Goal: Transaction & Acquisition: Purchase product/service

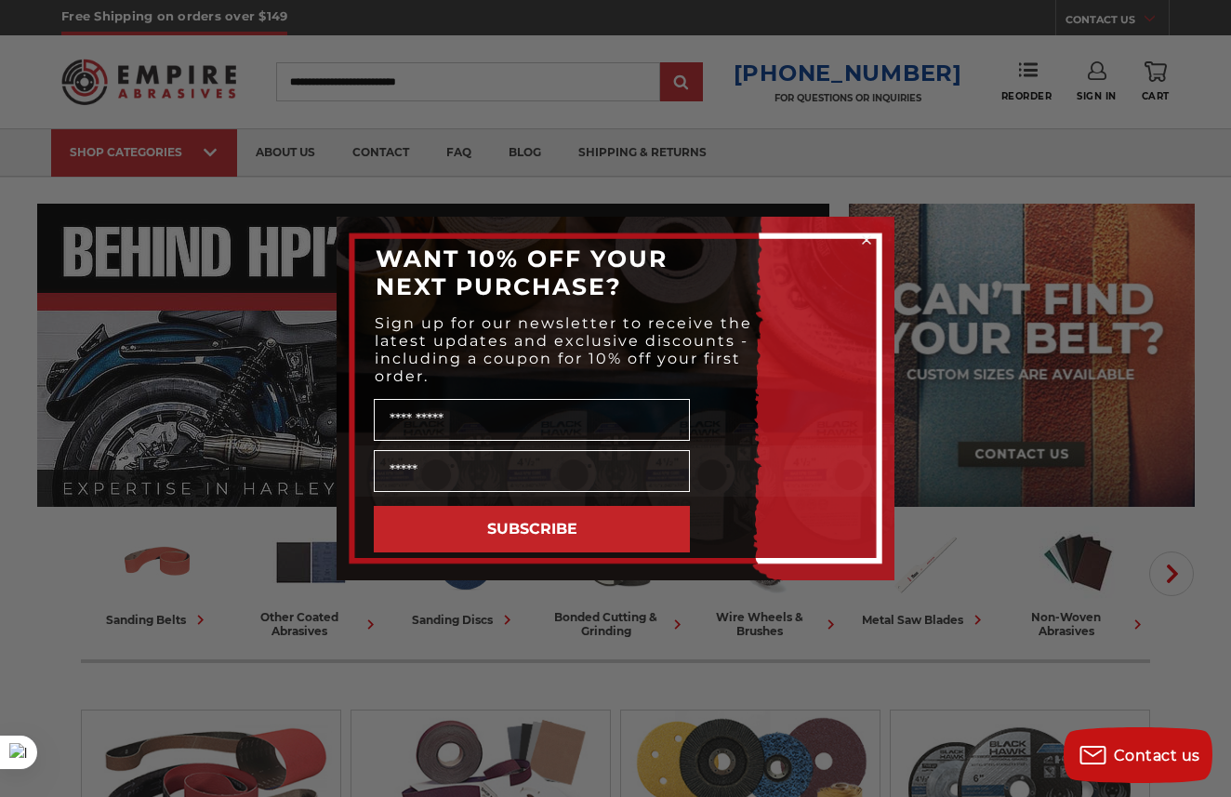
scroll to position [530, 0]
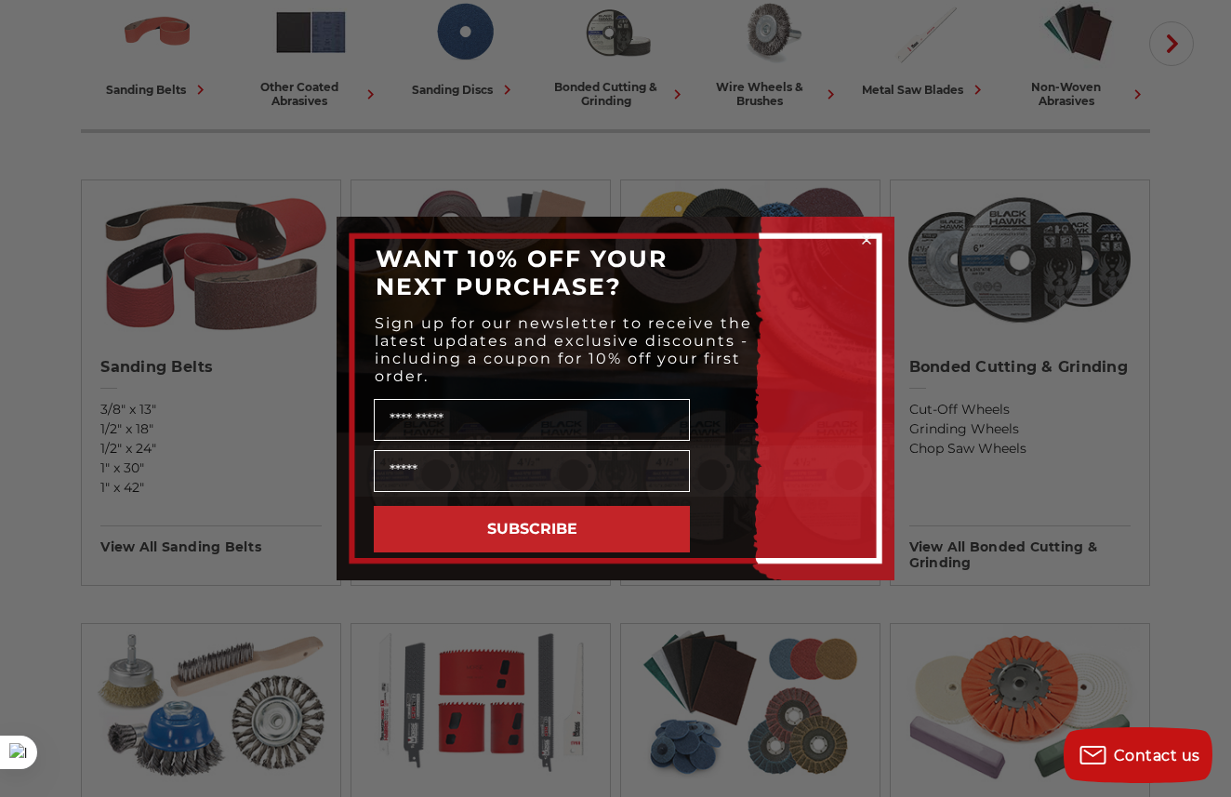
click at [881, 226] on form "WANT 10% OFF YOUR NEXT PURCHASE? Sign up for our newsletter to receive the late…" at bounding box center [616, 399] width 558 height 364
click at [872, 234] on circle "Close dialog" at bounding box center [867, 241] width 18 height 18
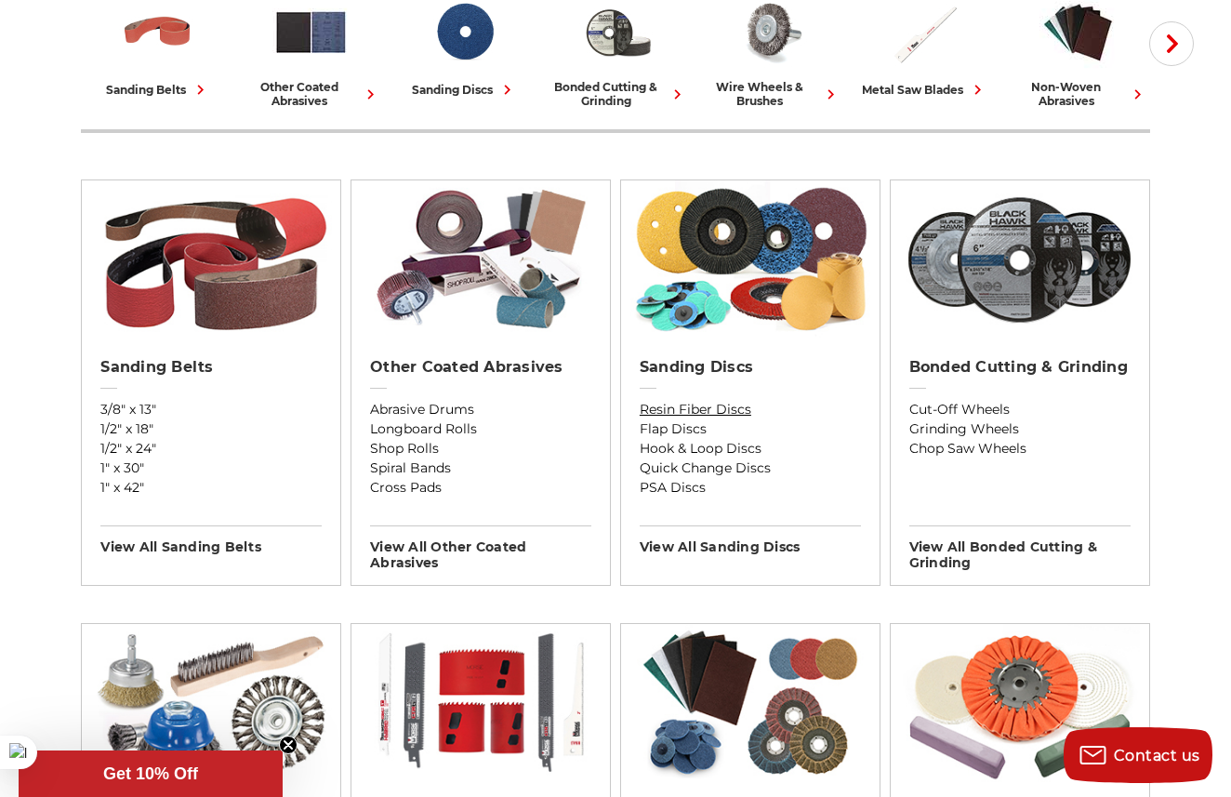
click at [702, 411] on link "Resin Fiber Discs" at bounding box center [750, 410] width 221 height 20
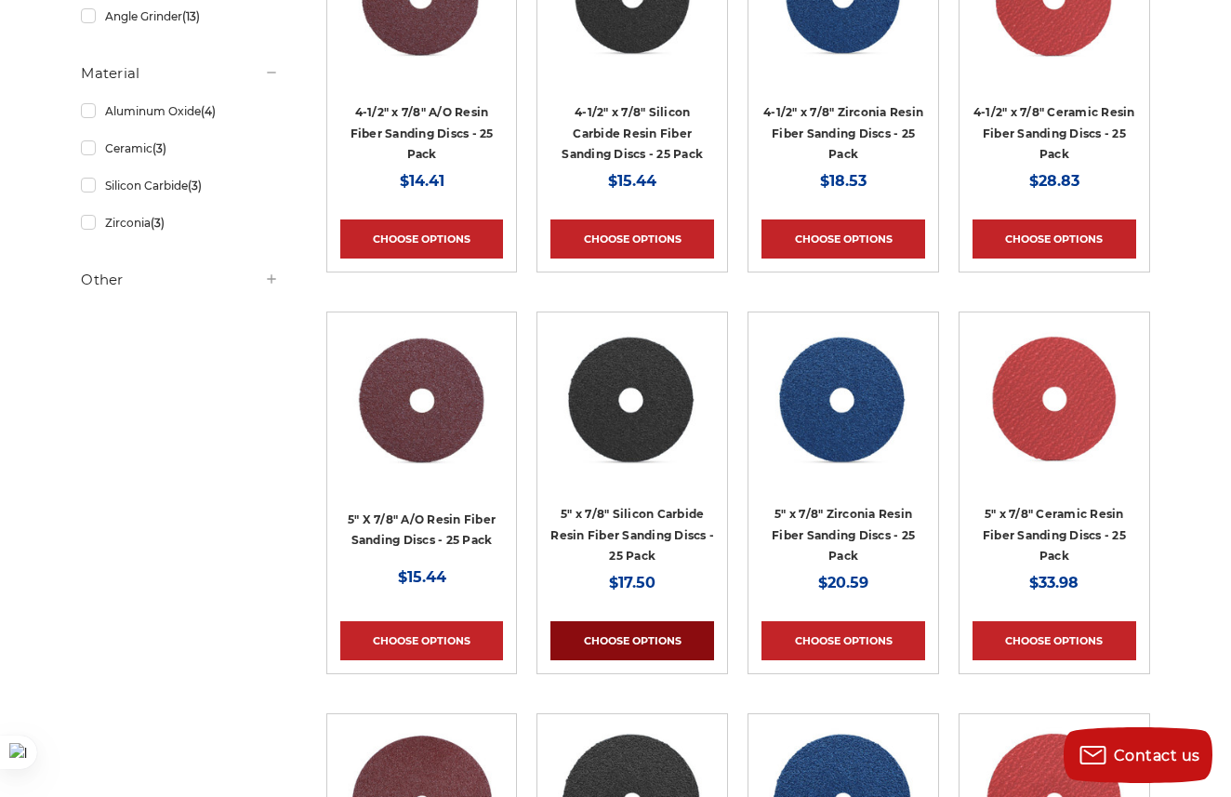
scroll to position [507, 0]
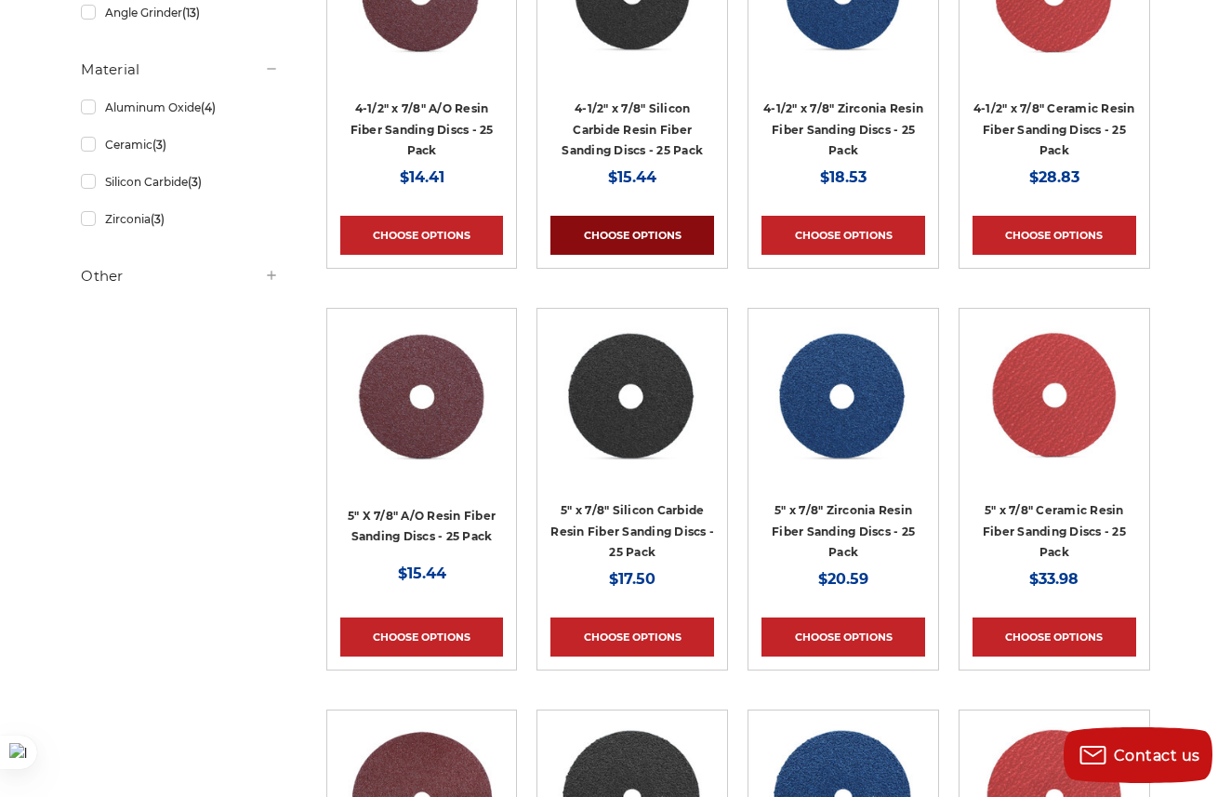
click at [624, 230] on link "Choose Options" at bounding box center [632, 235] width 164 height 39
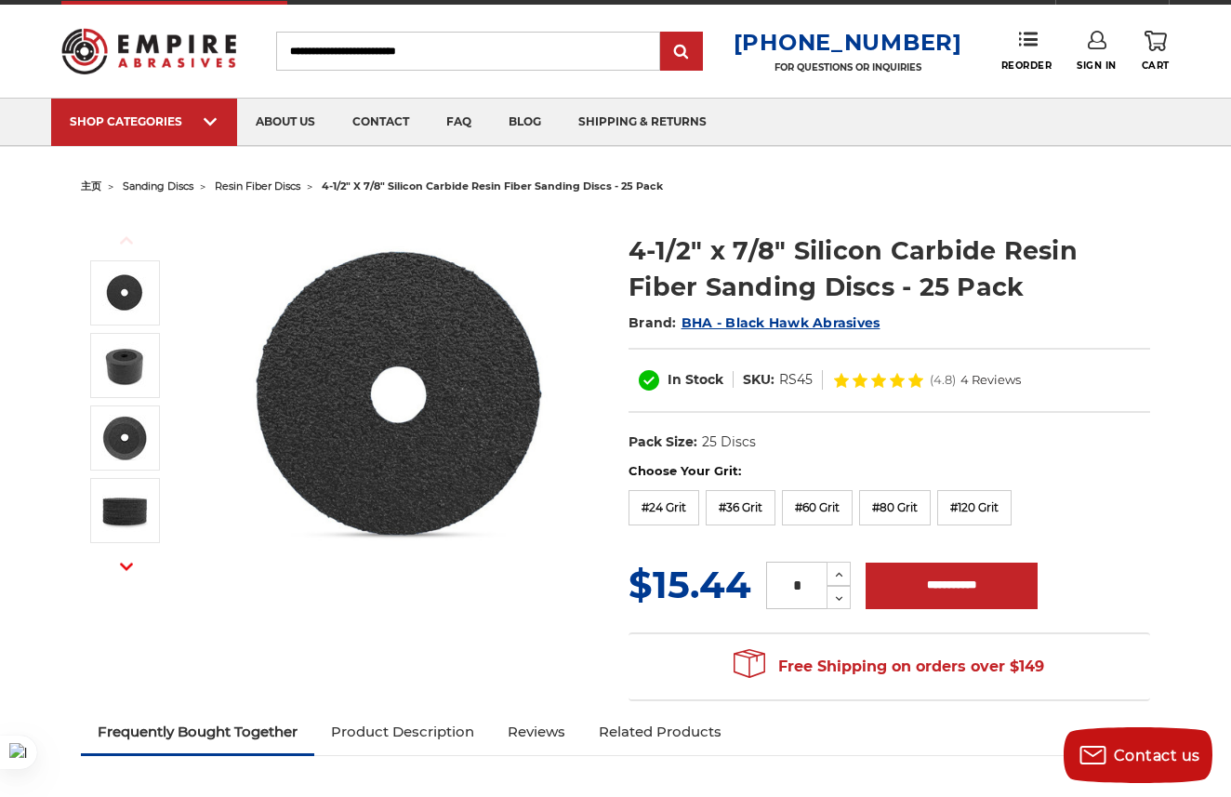
scroll to position [33, 0]
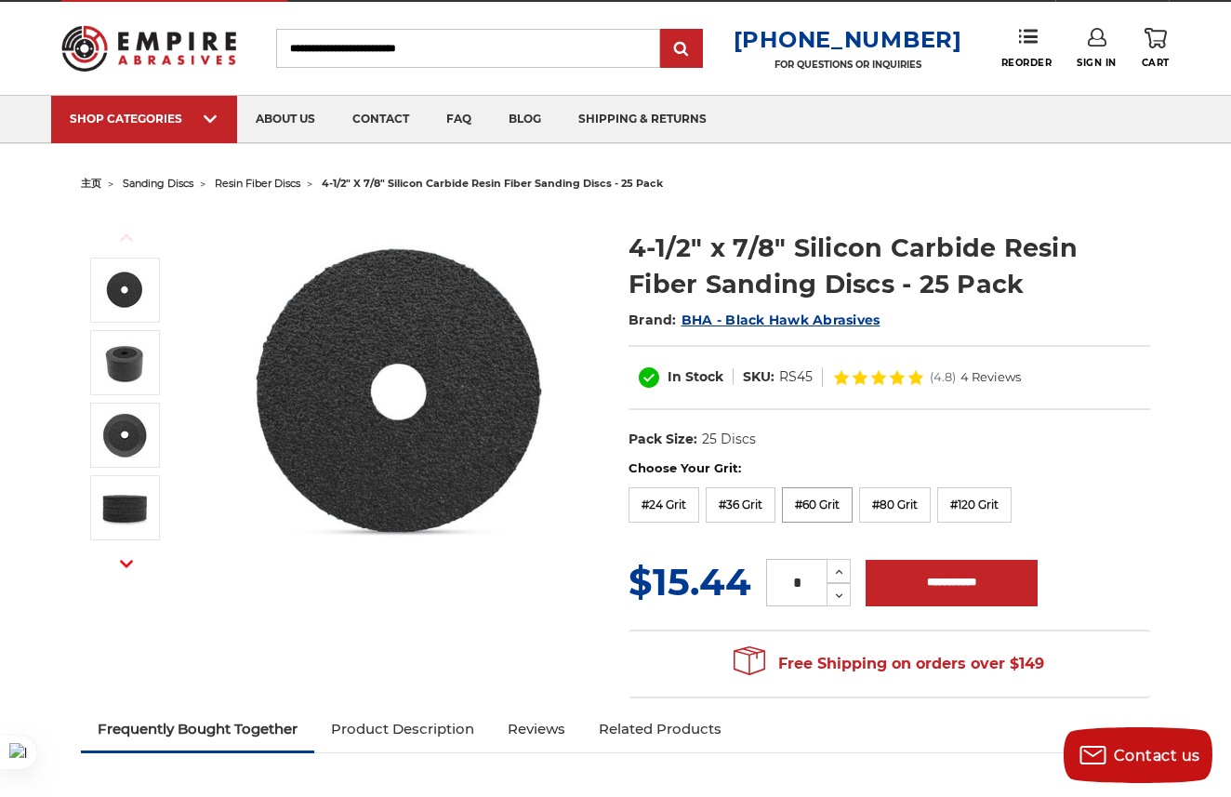
click at [819, 508] on label "#60 Grit" at bounding box center [817, 504] width 71 height 35
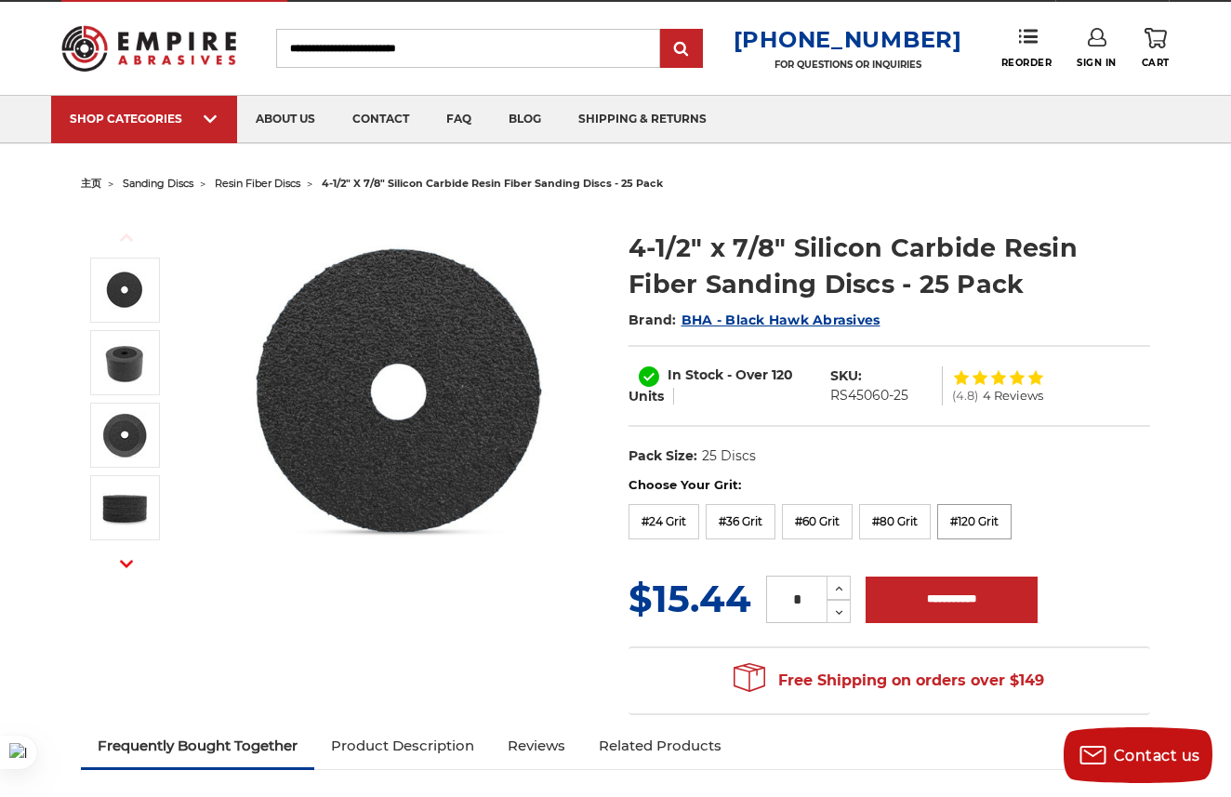
click at [958, 512] on label "#120 Grit" at bounding box center [974, 521] width 74 height 35
click at [833, 588] on icon at bounding box center [839, 588] width 14 height 17
type input "*"
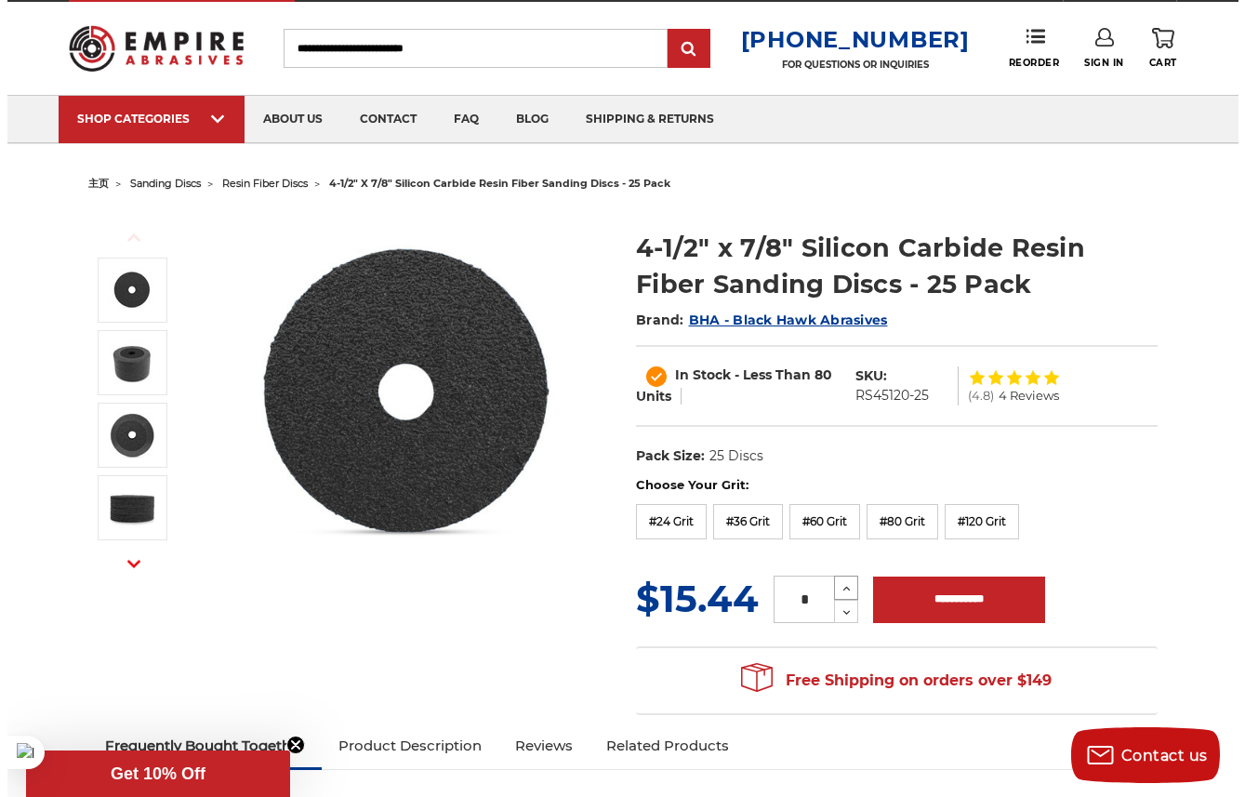
scroll to position [0, 0]
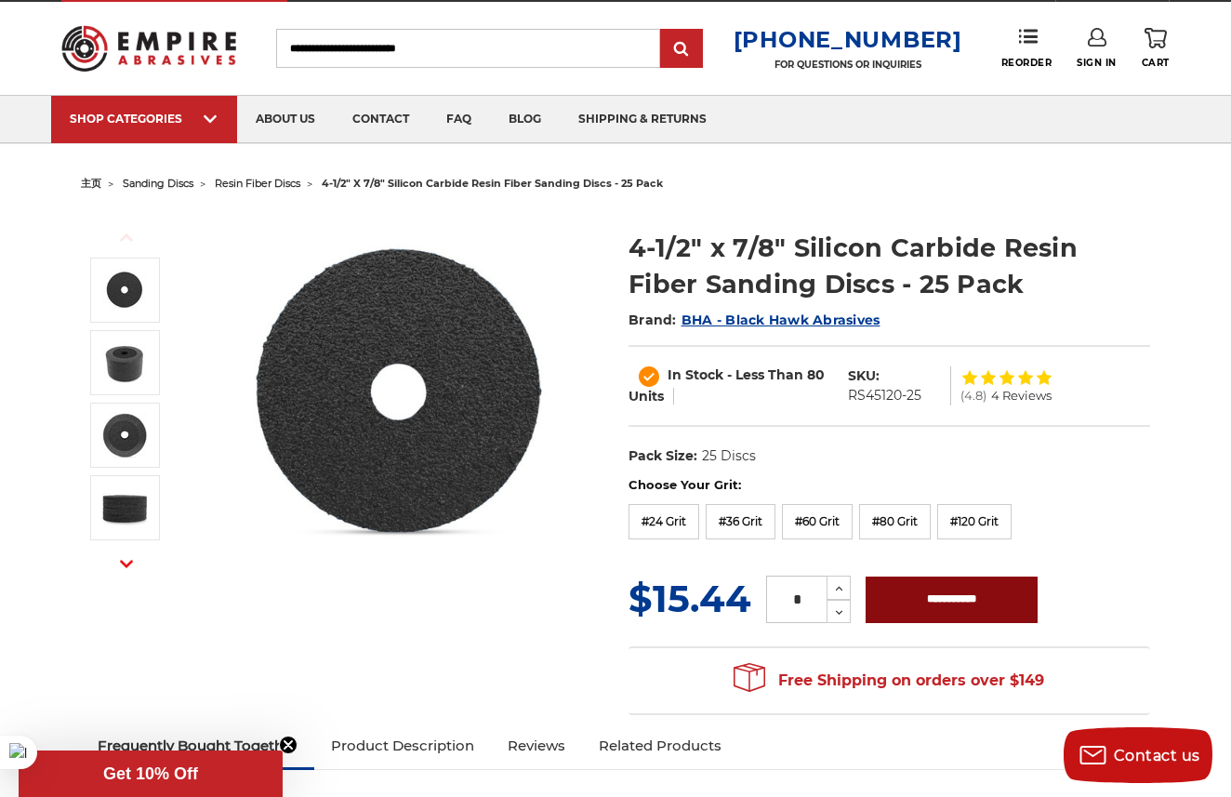
click at [903, 601] on input "**********" at bounding box center [952, 600] width 172 height 46
type input "**********"
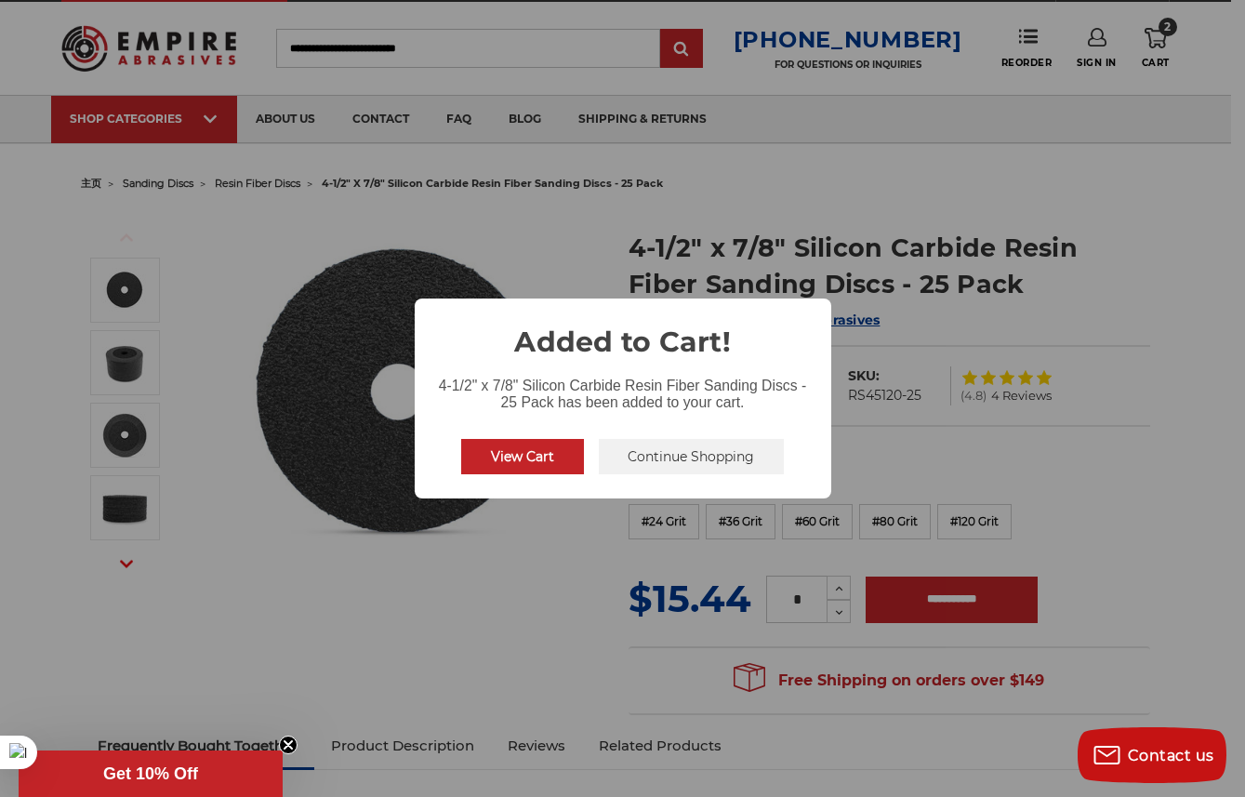
click at [673, 459] on button "Continue Shopping" at bounding box center [692, 456] width 186 height 35
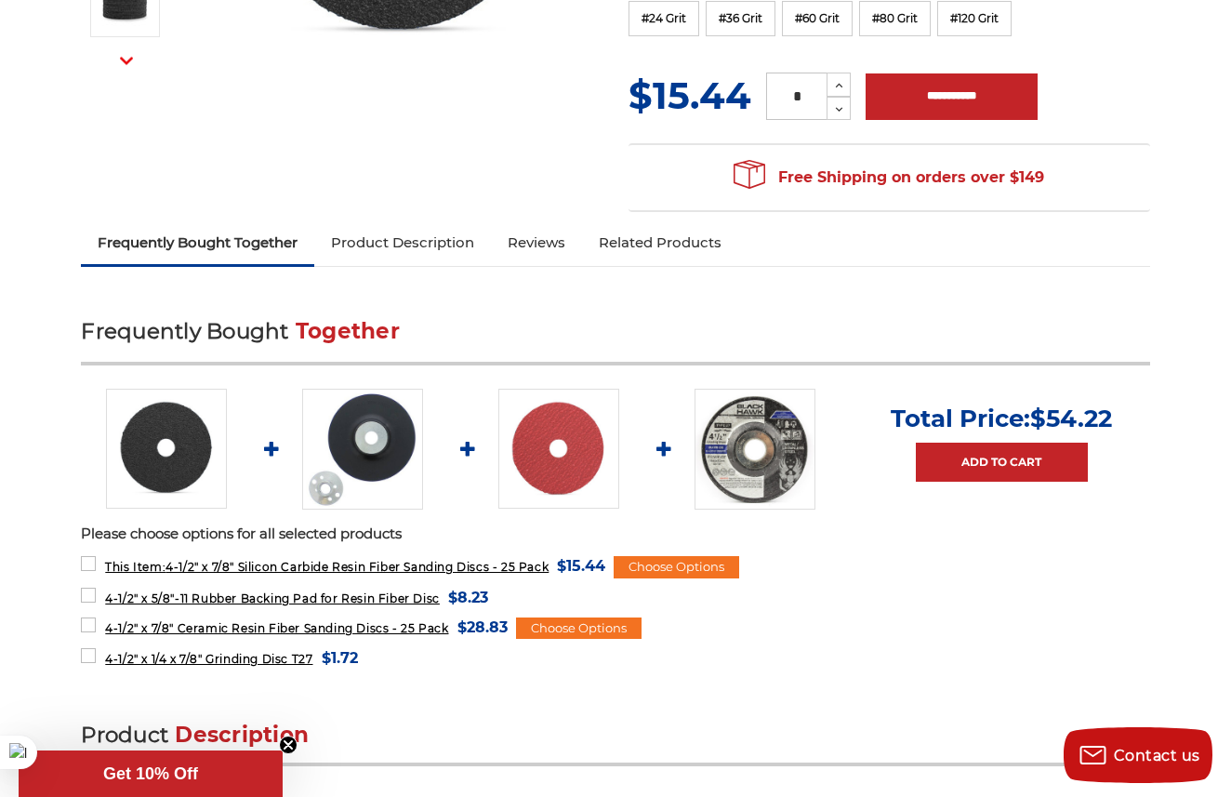
scroll to position [734, 0]
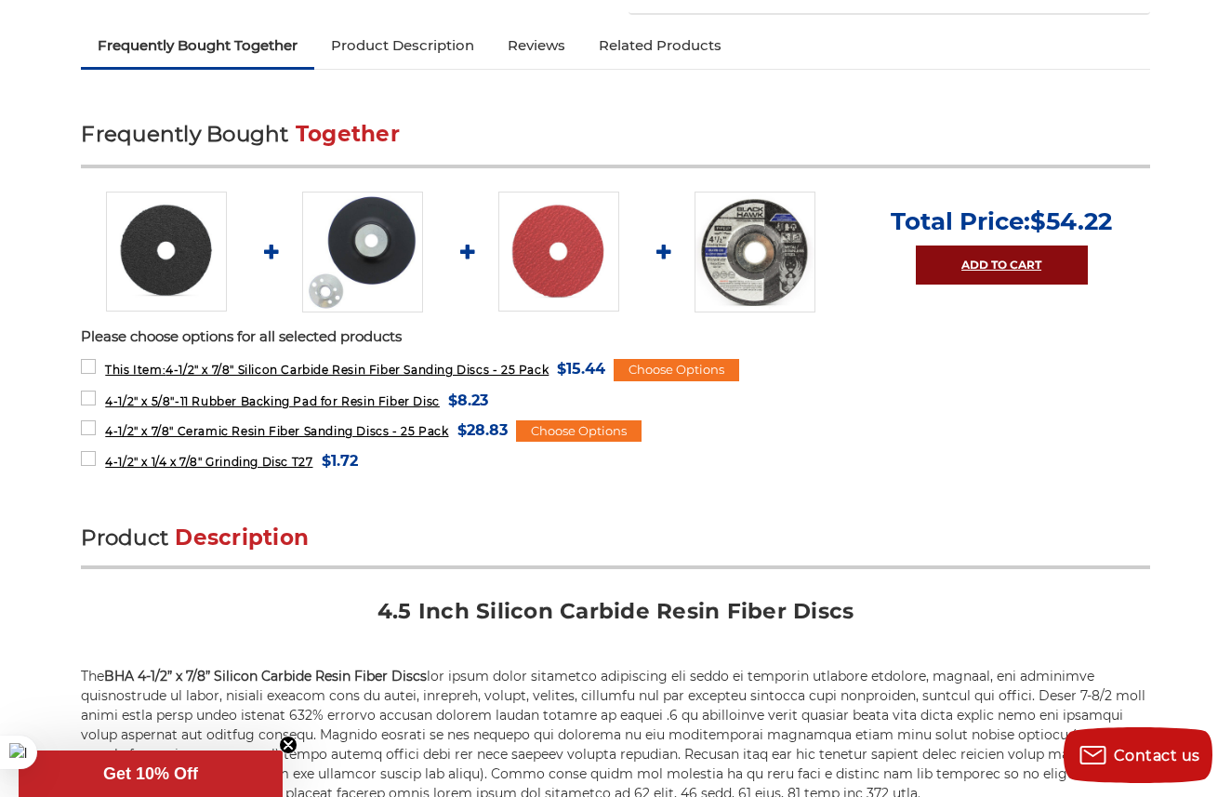
click at [918, 276] on link "Add to Cart" at bounding box center [1002, 264] width 172 height 39
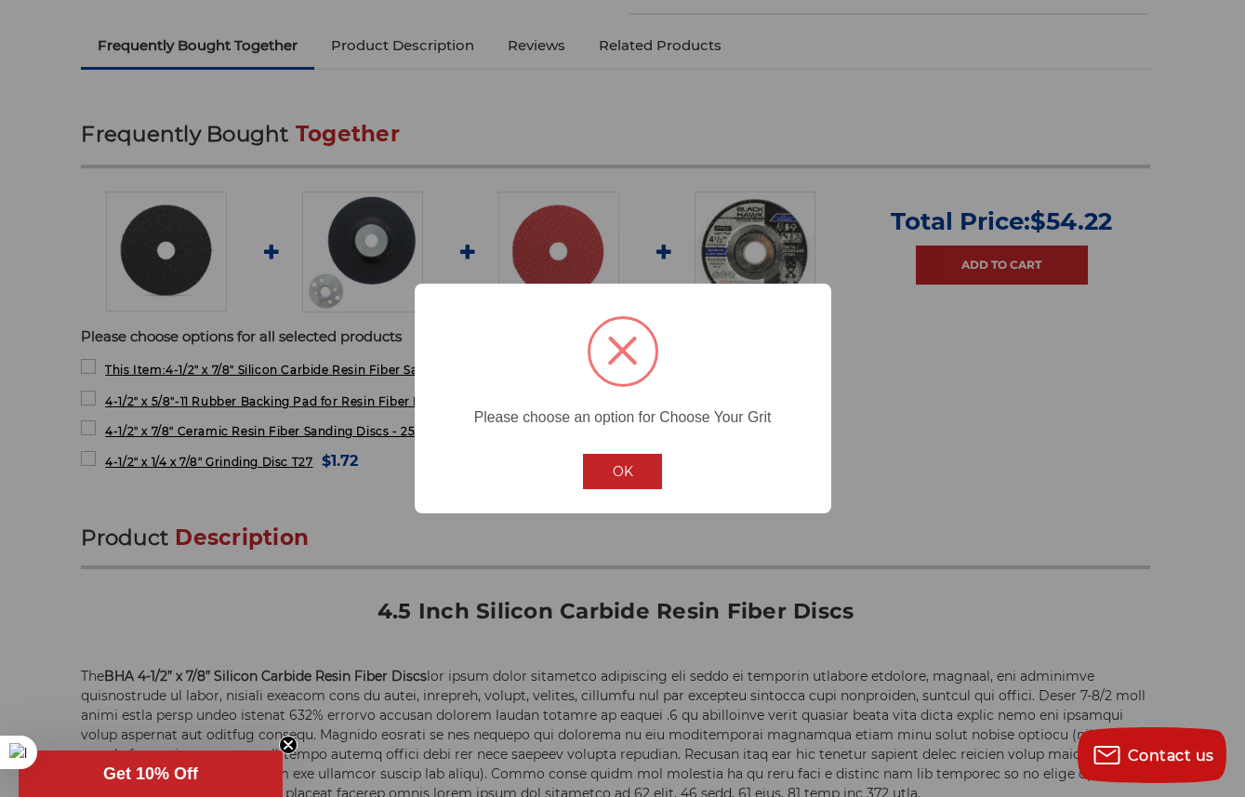
click at [645, 474] on button "OK" at bounding box center [623, 471] width 80 height 35
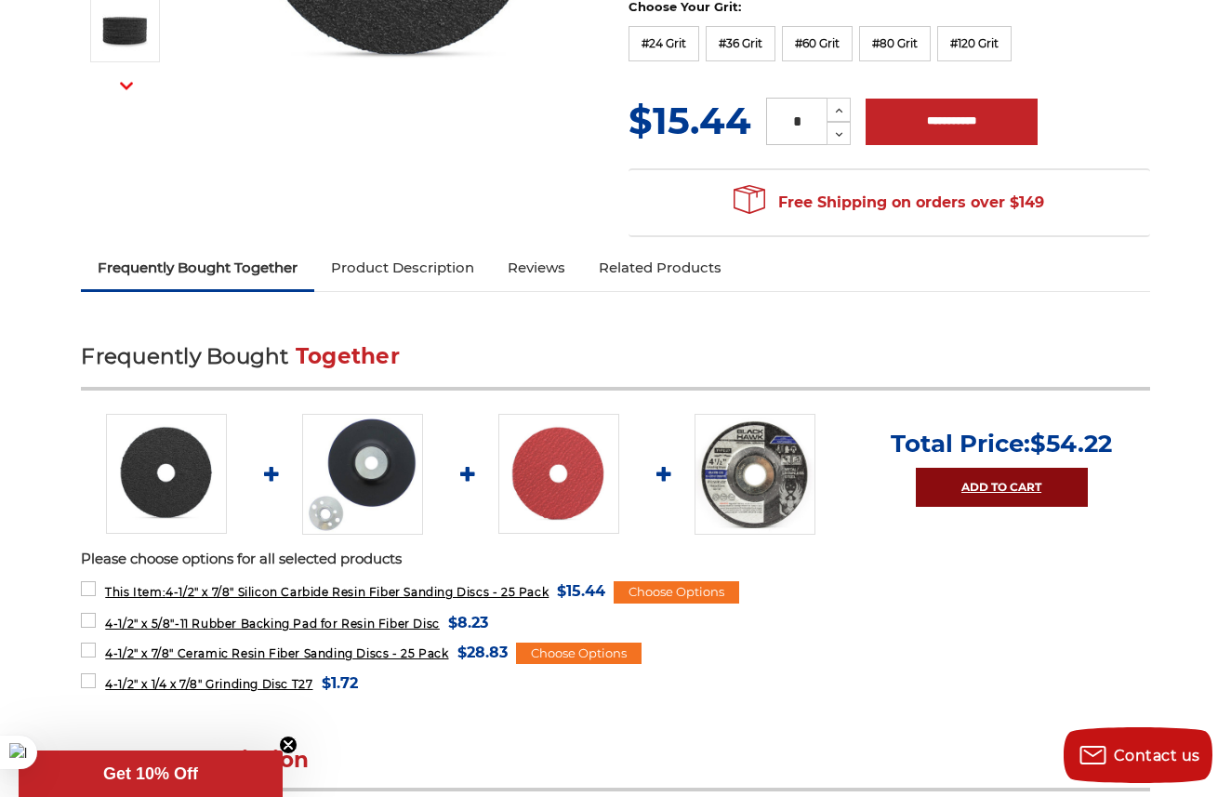
scroll to position [527, 0]
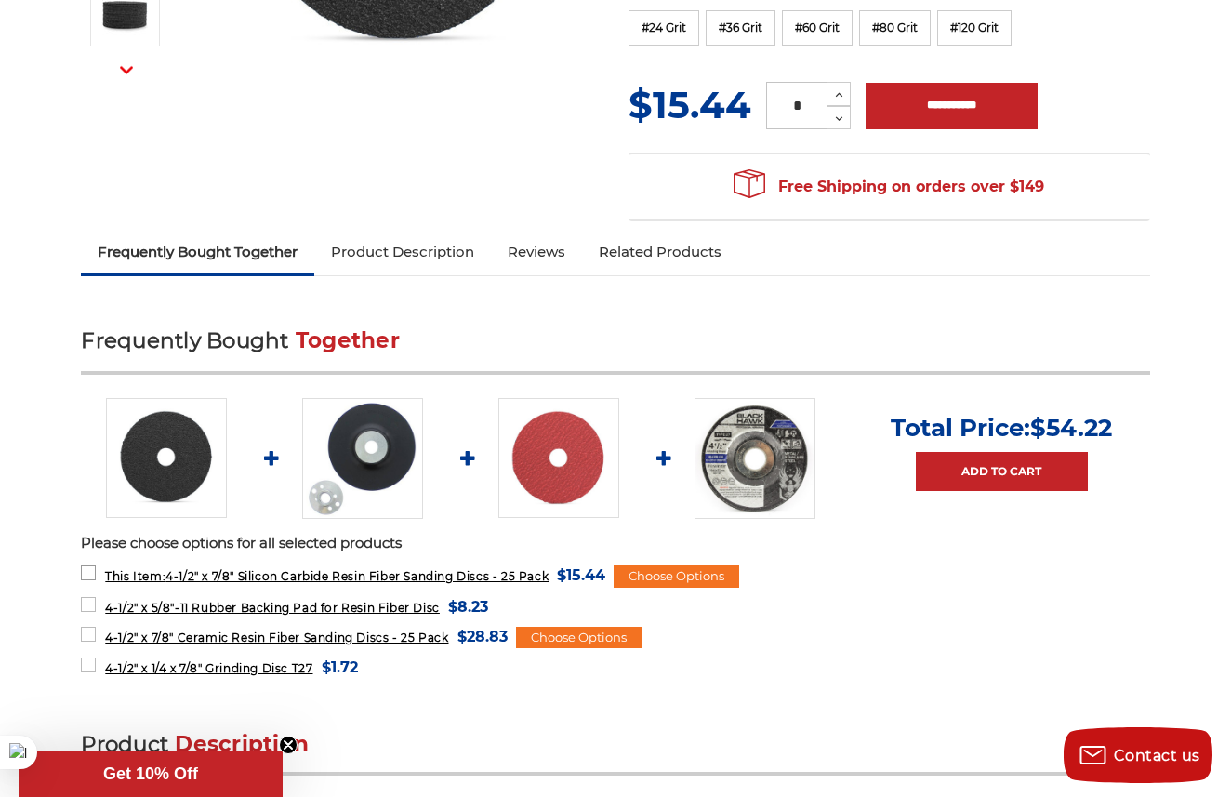
click at [89, 574] on label "This Item: 4-1/2" x 7/8" Silicon Carbide Resin Fiber Sanding Discs - 25 Pack MS…" at bounding box center [343, 575] width 524 height 25
click at [87, 564] on label "This Item: 4-1/2" x 7/8" Silicon Carbide Resin Fiber Sanding Discs - 25 Pack MS…" at bounding box center [343, 575] width 524 height 25
click at [639, 580] on div "Choose Options" at bounding box center [677, 576] width 126 height 22
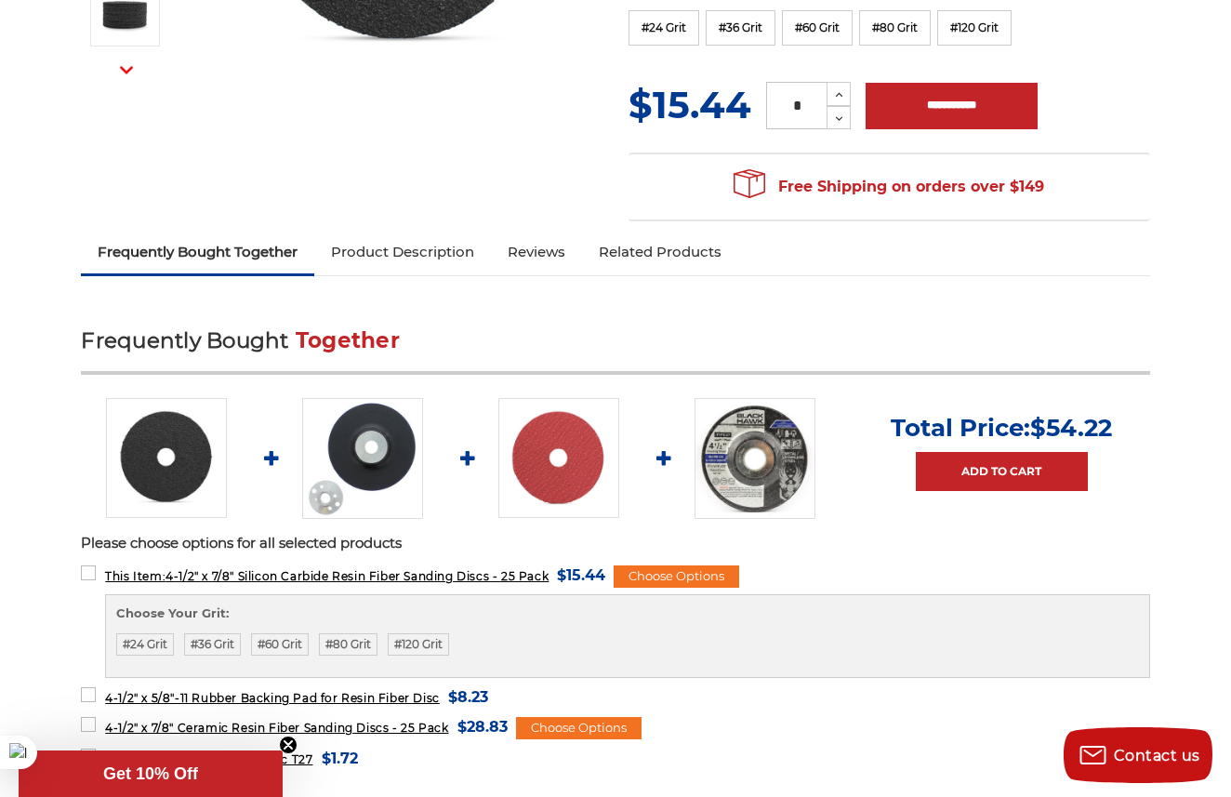
click at [193, 630] on div "Choose Your Grit: #24 Grit #36 Grit #60 Grit #80 Grit #120 Grit" at bounding box center [627, 635] width 1023 height 62
click at [216, 637] on label "#36 Grit" at bounding box center [212, 644] width 57 height 22
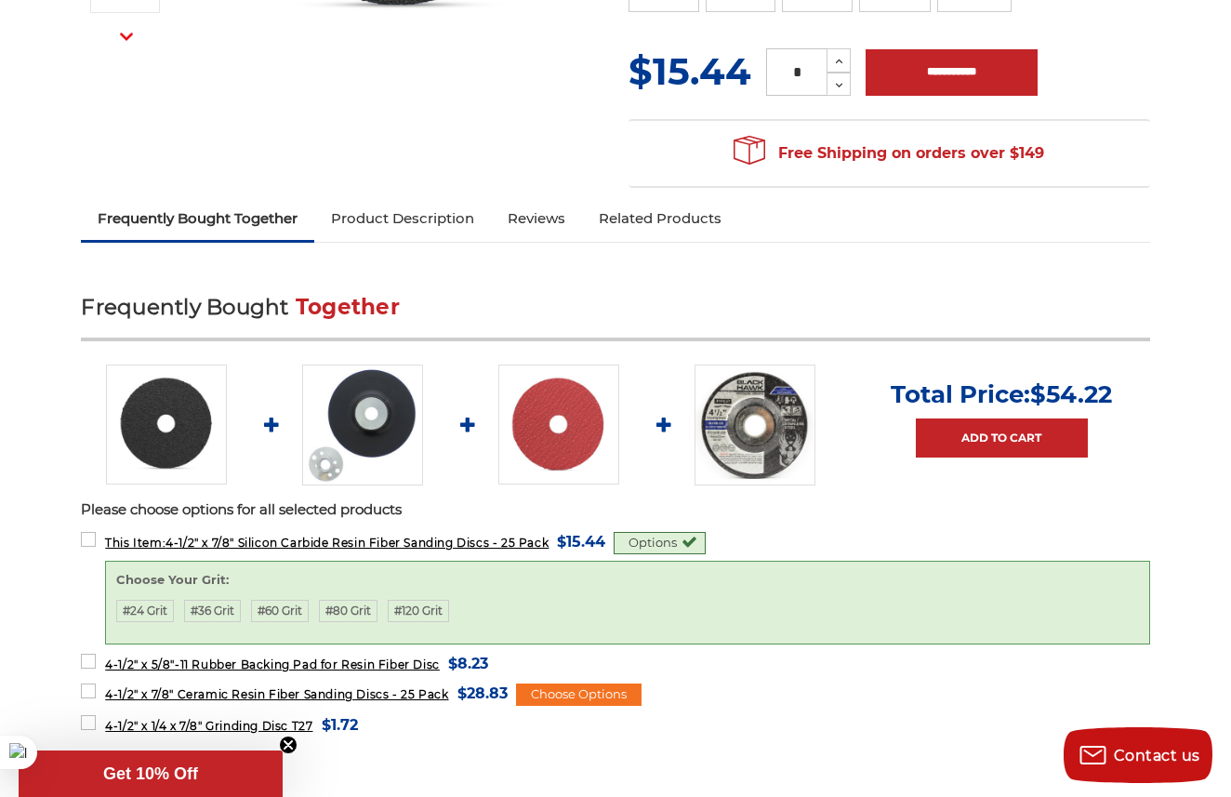
scroll to position [578, 0]
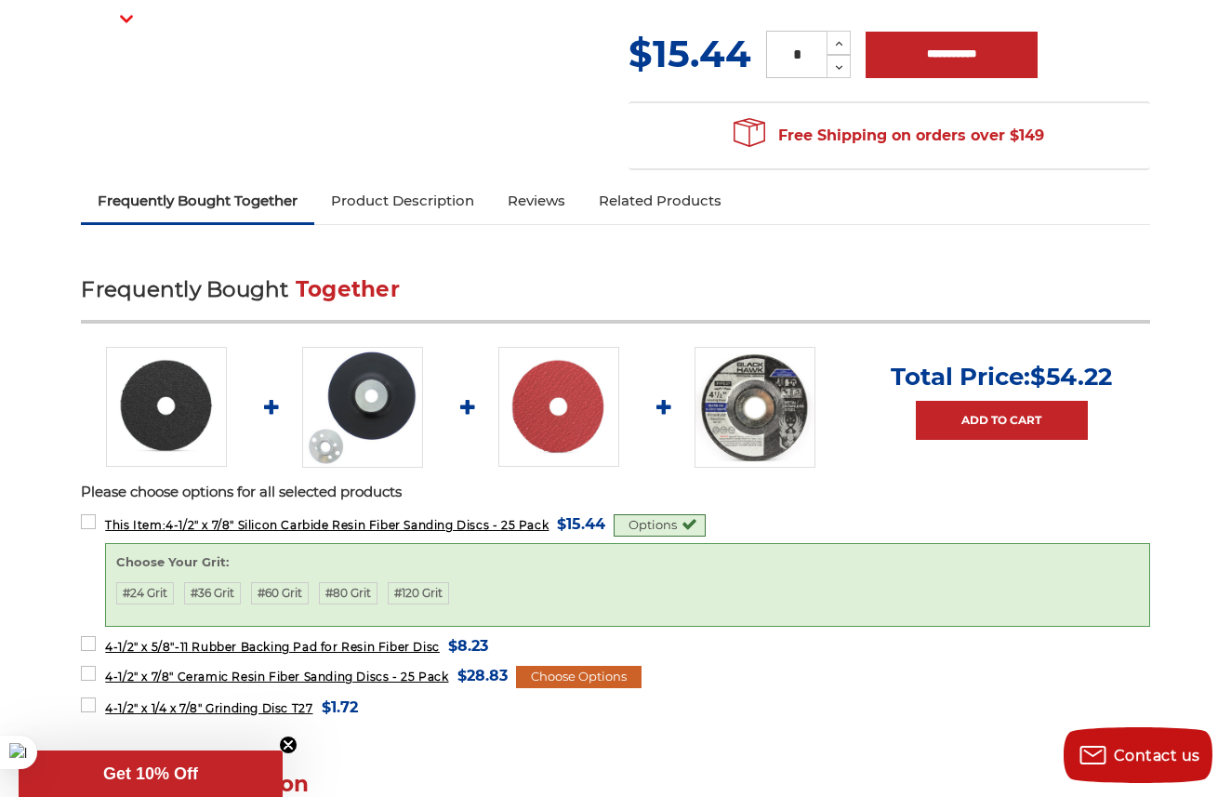
click at [574, 670] on div "Choose Options" at bounding box center [579, 677] width 126 height 22
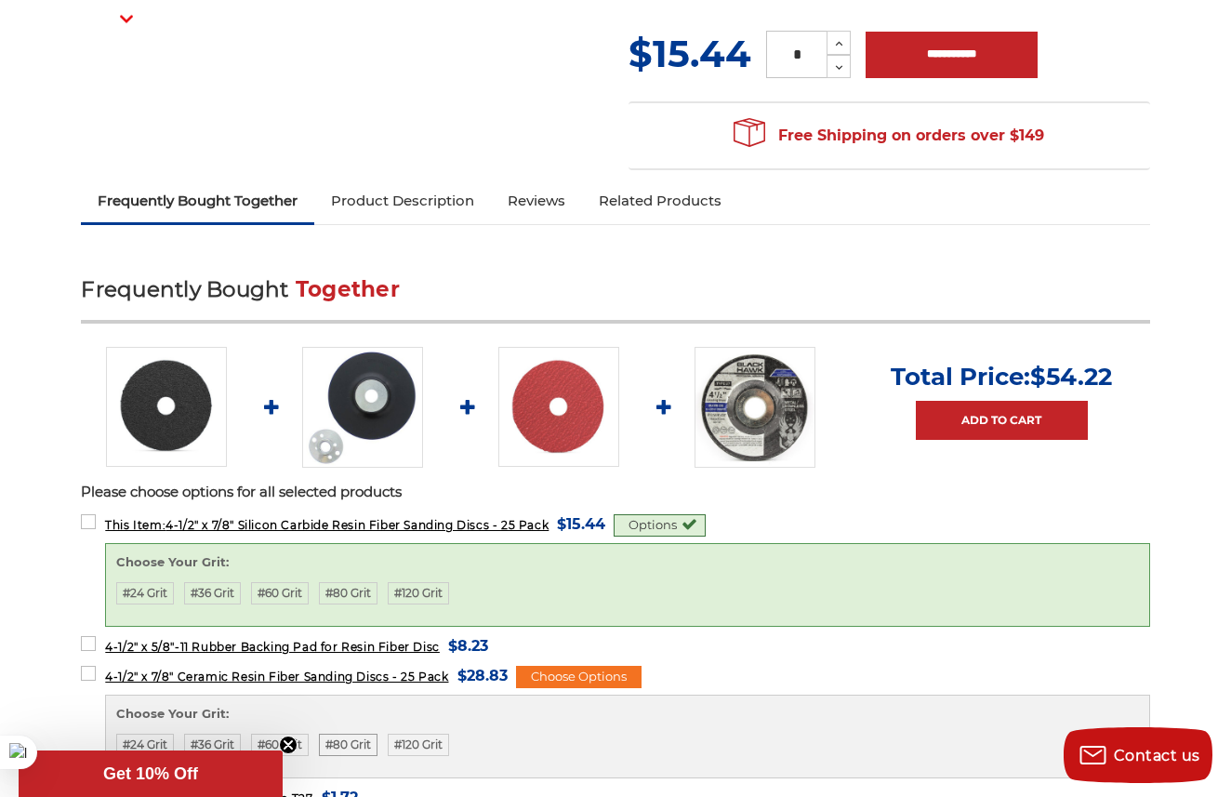
click at [358, 742] on label "#80 Grit" at bounding box center [348, 745] width 59 height 22
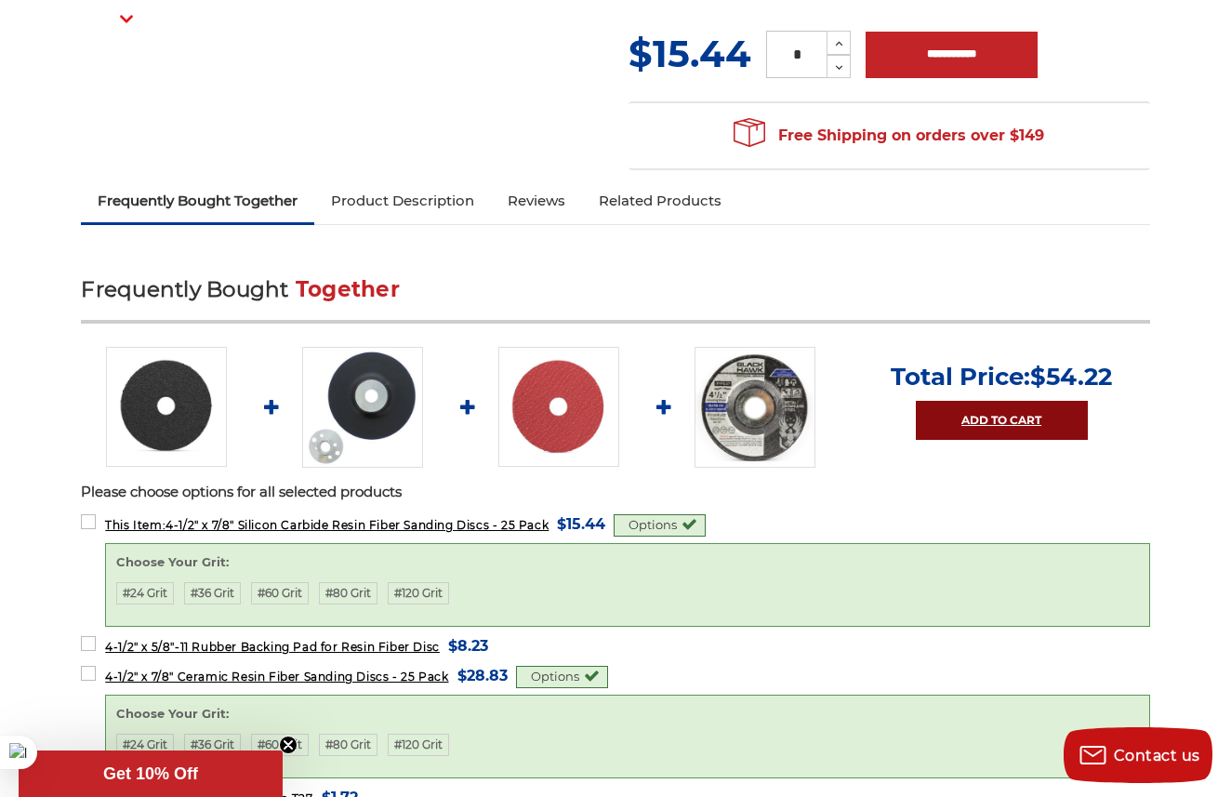
click at [1001, 418] on link "Add to Cart" at bounding box center [1002, 420] width 172 height 39
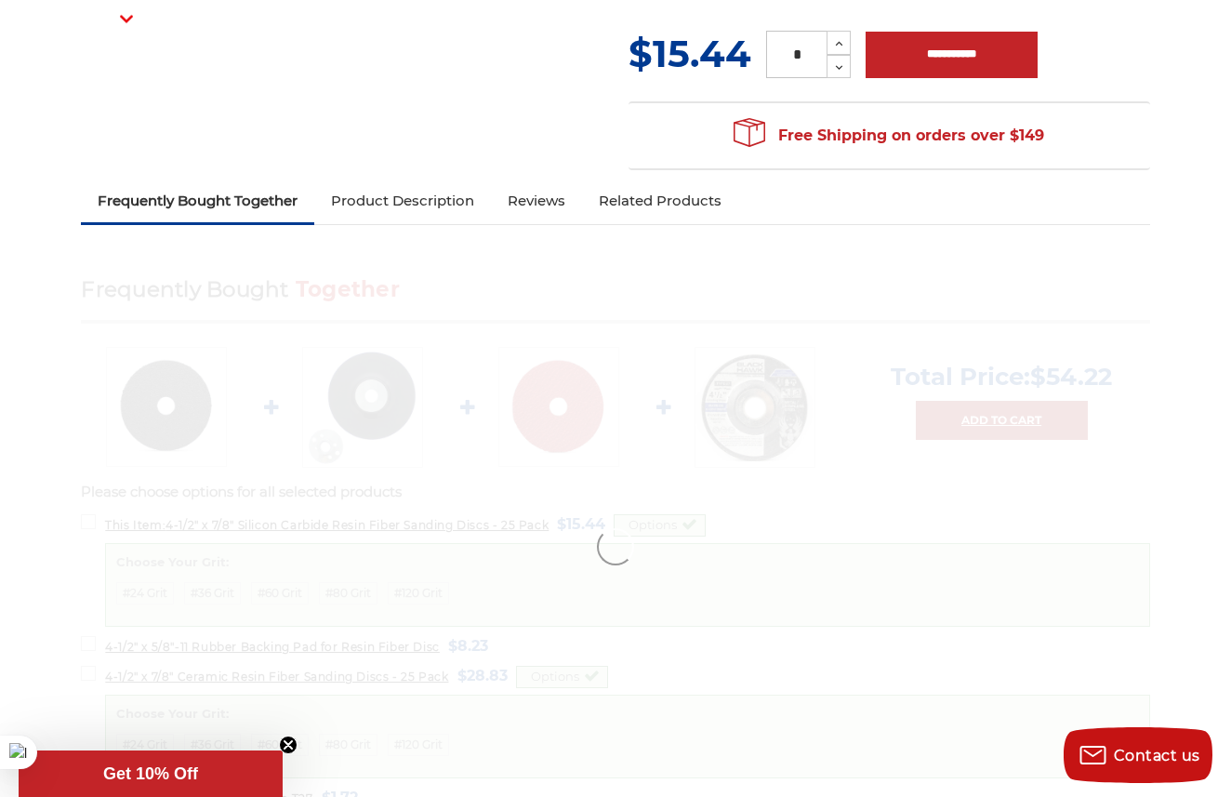
click at [1001, 418] on div at bounding box center [615, 546] width 1068 height 549
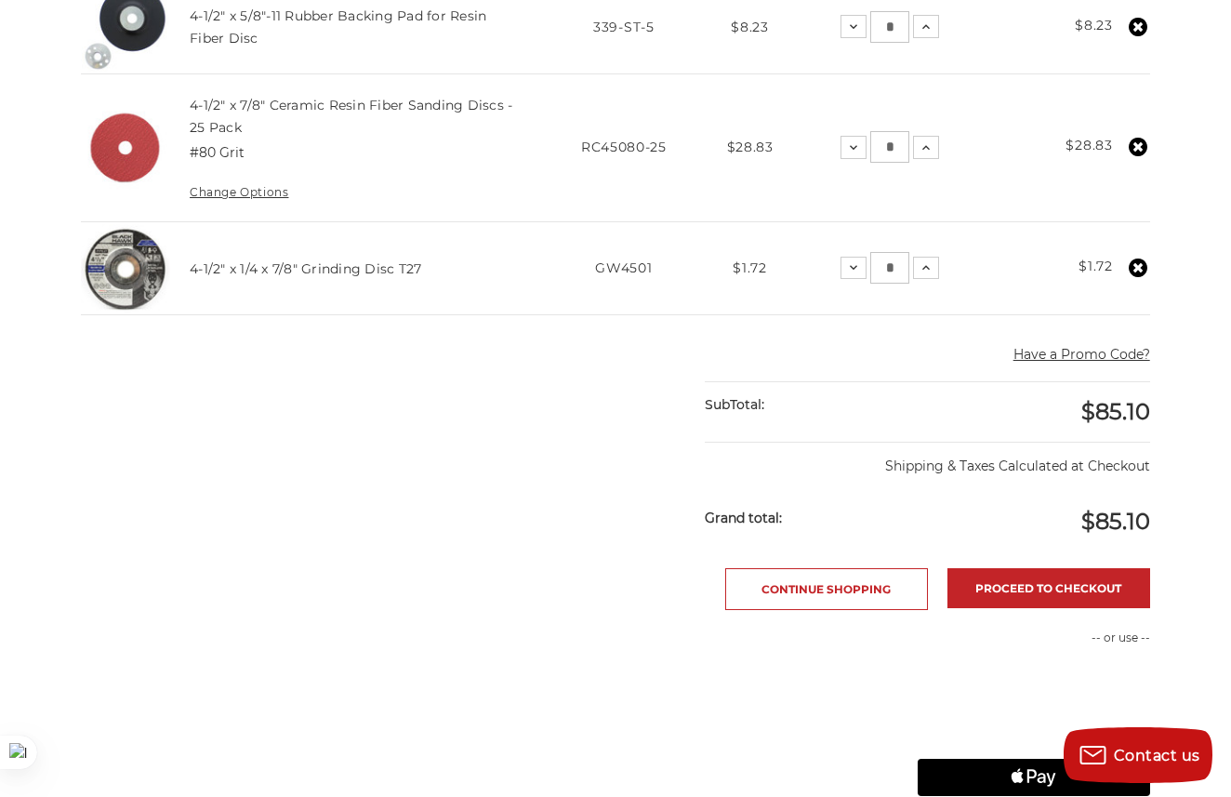
scroll to position [793, 0]
